Goal: Task Accomplishment & Management: Use online tool/utility

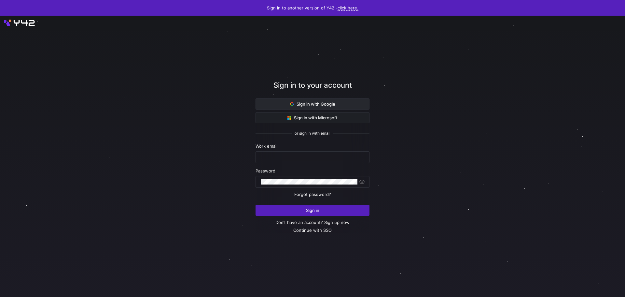
click at [296, 101] on span at bounding box center [312, 104] width 113 height 10
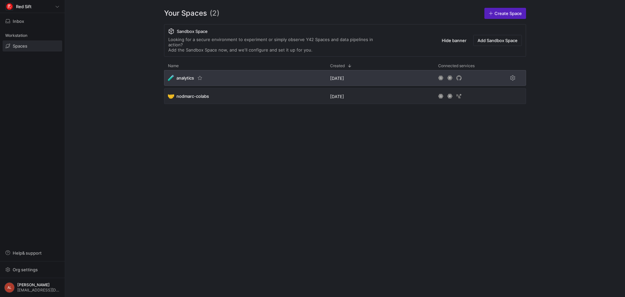
click at [229, 70] on div "🧪 analytics" at bounding box center [245, 78] width 162 height 16
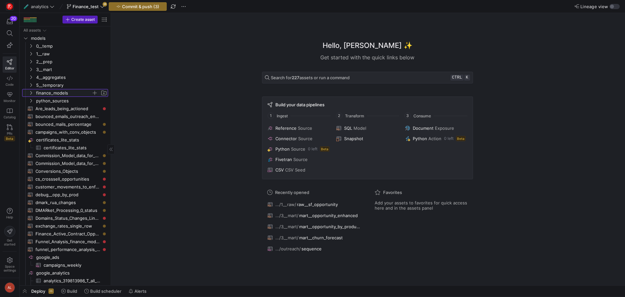
click at [31, 92] on icon "Press SPACE to select this row." at bounding box center [31, 93] width 5 height 4
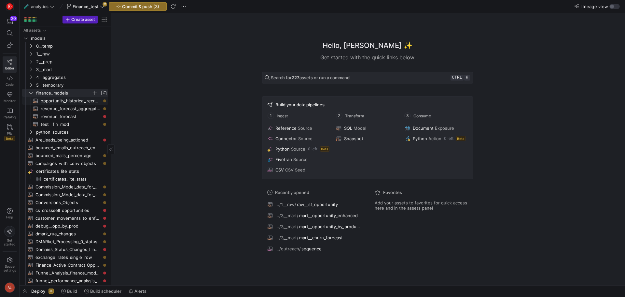
click at [71, 103] on span "opportunity_historical_recreation​​​​​​​​​​" at bounding box center [71, 100] width 60 height 7
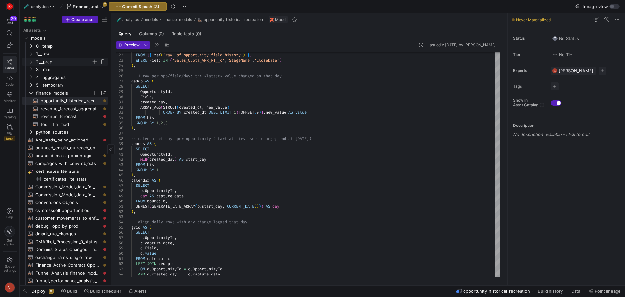
click at [31, 62] on icon "Press SPACE to select this row." at bounding box center [31, 62] width 5 height 4
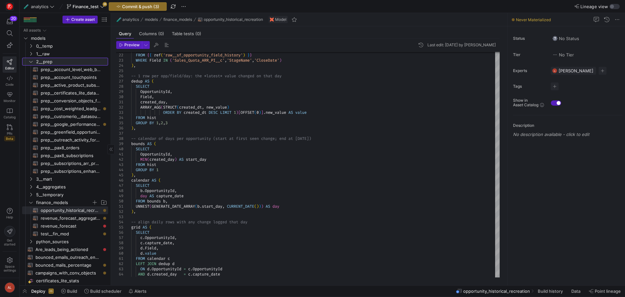
drag, startPoint x: 29, startPoint y: 61, endPoint x: 25, endPoint y: 63, distance: 5.0
click at [28, 62] on y42-icon at bounding box center [30, 61] width 5 height 5
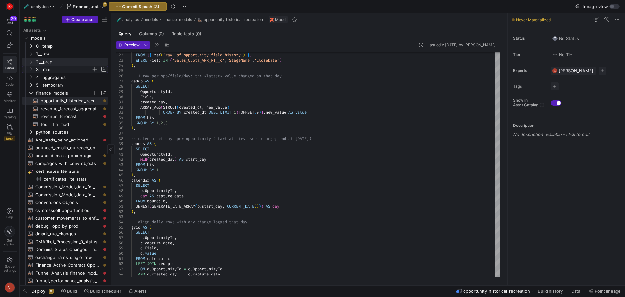
click at [29, 68] on icon "Press SPACE to select this row." at bounding box center [31, 69] width 5 height 4
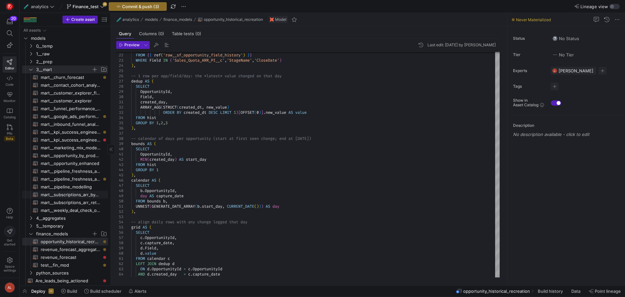
click at [80, 193] on span "mart__subscriptions_arr_by_product​​​​​​​​​​" at bounding box center [71, 194] width 60 height 7
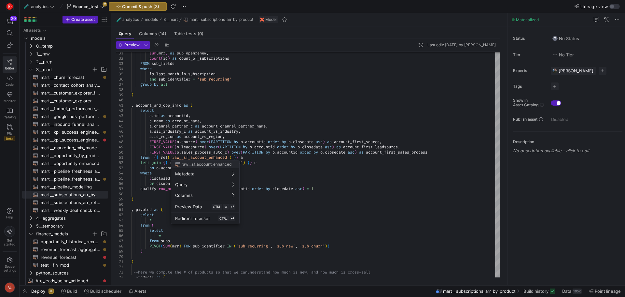
click at [288, 105] on div at bounding box center [312, 148] width 625 height 297
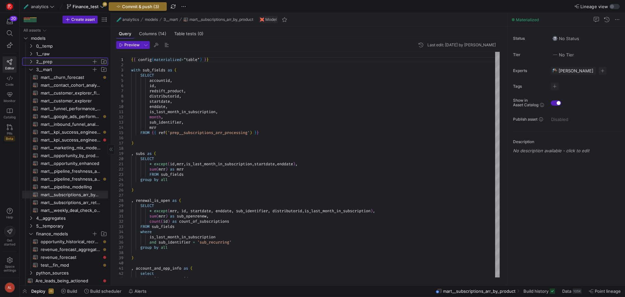
click at [33, 62] on icon "Press SPACE to select this row." at bounding box center [31, 62] width 5 height 4
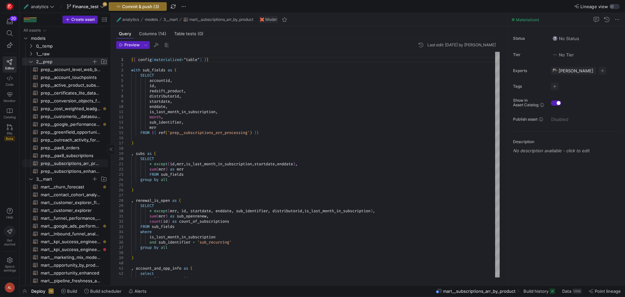
click at [66, 160] on span "prep__subscriptions_arr_processing​​​​​​​​​​" at bounding box center [71, 163] width 60 height 7
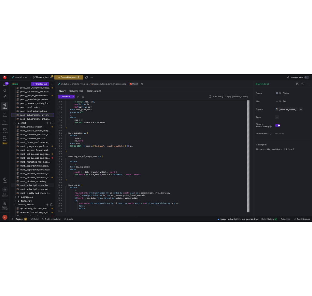
scroll to position [130, 0]
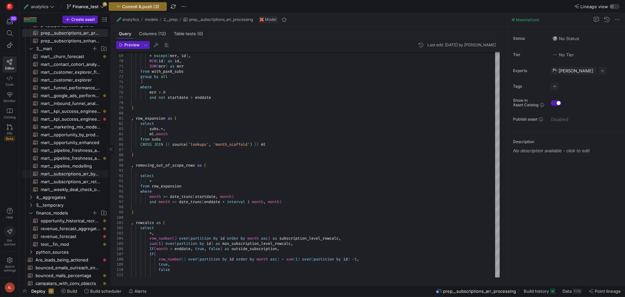
click at [75, 175] on span "mart__subscriptions_arr_by_product​​​​​​​​​​" at bounding box center [71, 173] width 60 height 7
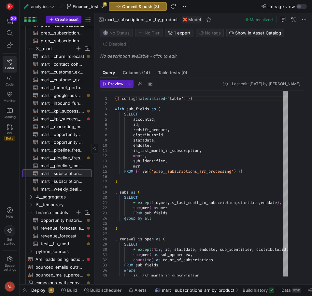
drag, startPoint x: 111, startPoint y: 137, endPoint x: 71, endPoint y: 135, distance: 39.8
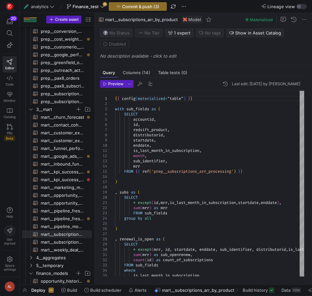
scroll to position [65, 0]
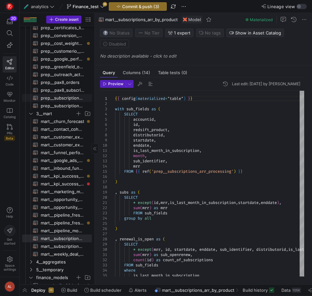
click at [59, 99] on span "prep__subscriptions_arr_processing​​​​​​​​​​" at bounding box center [63, 97] width 44 height 7
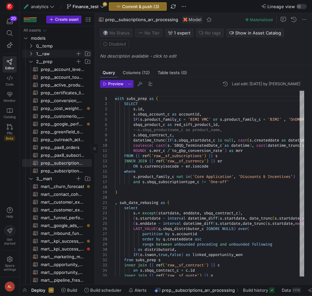
click at [30, 53] on icon "Press SPACE to select this row." at bounding box center [31, 54] width 5 height 4
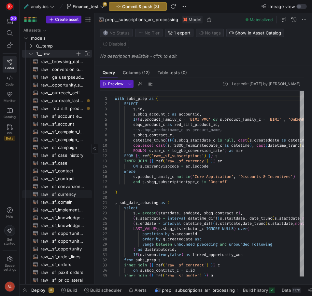
click at [64, 193] on span "raw__sf_currency​​​​​​​​​​" at bounding box center [63, 194] width 44 height 7
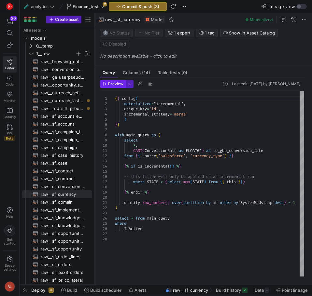
click at [117, 84] on span "Preview" at bounding box center [115, 84] width 15 height 5
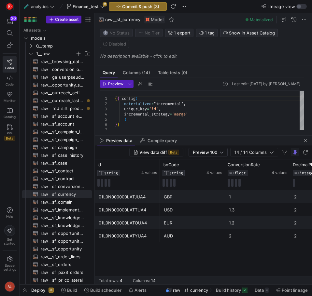
drag, startPoint x: 202, startPoint y: 171, endPoint x: 206, endPoint y: 136, distance: 35.1
click at [206, 136] on div at bounding box center [203, 135] width 217 height 3
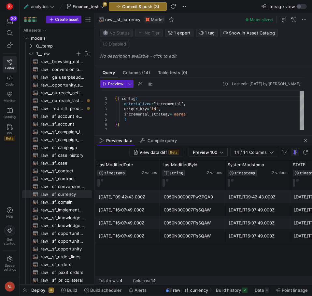
scroll to position [0, 651]
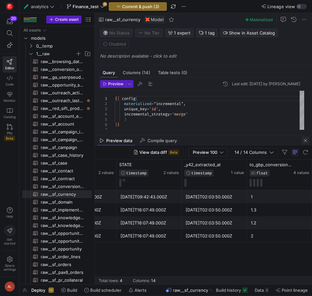
click at [303, 141] on span "button" at bounding box center [305, 141] width 8 height 8
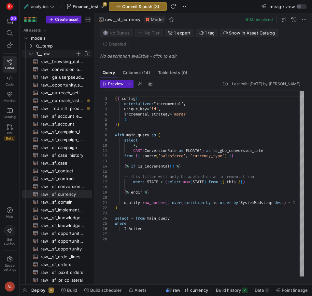
click at [29, 52] on icon "Press SPACE to select this row." at bounding box center [31, 54] width 5 height 4
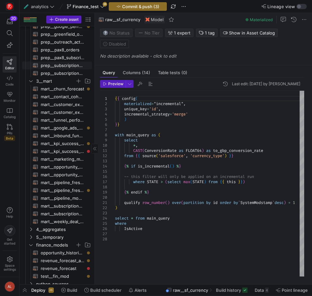
click at [56, 67] on span "prep__subscriptions_arr_processing​​​​​​​​​​" at bounding box center [63, 65] width 44 height 7
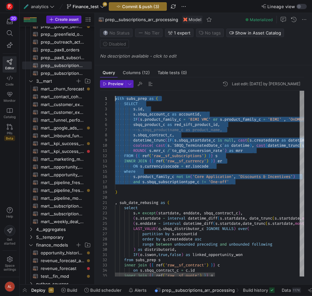
drag, startPoint x: 240, startPoint y: 184, endPoint x: 114, endPoint y: 100, distance: 151.1
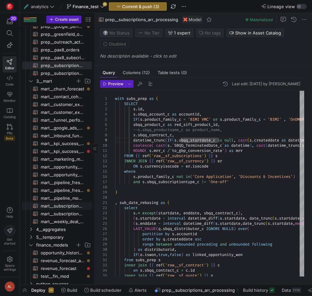
click at [61, 203] on span "mart__subscriptions_arr_by_product​​​​​​​​​​" at bounding box center [63, 206] width 44 height 7
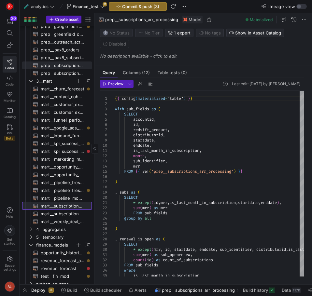
type textarea "{{ config(materialized="table") }} with sub_fields as ( SELECT accountid, id, r…"
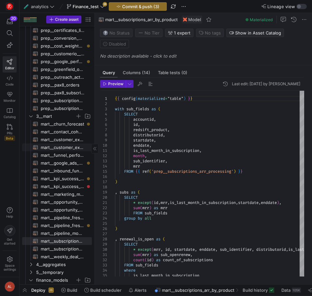
scroll to position [62, 0]
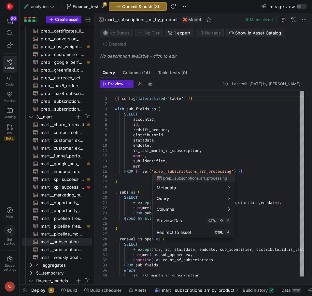
click at [227, 138] on div at bounding box center [156, 148] width 312 height 296
